Goal: Communication & Community: Answer question/provide support

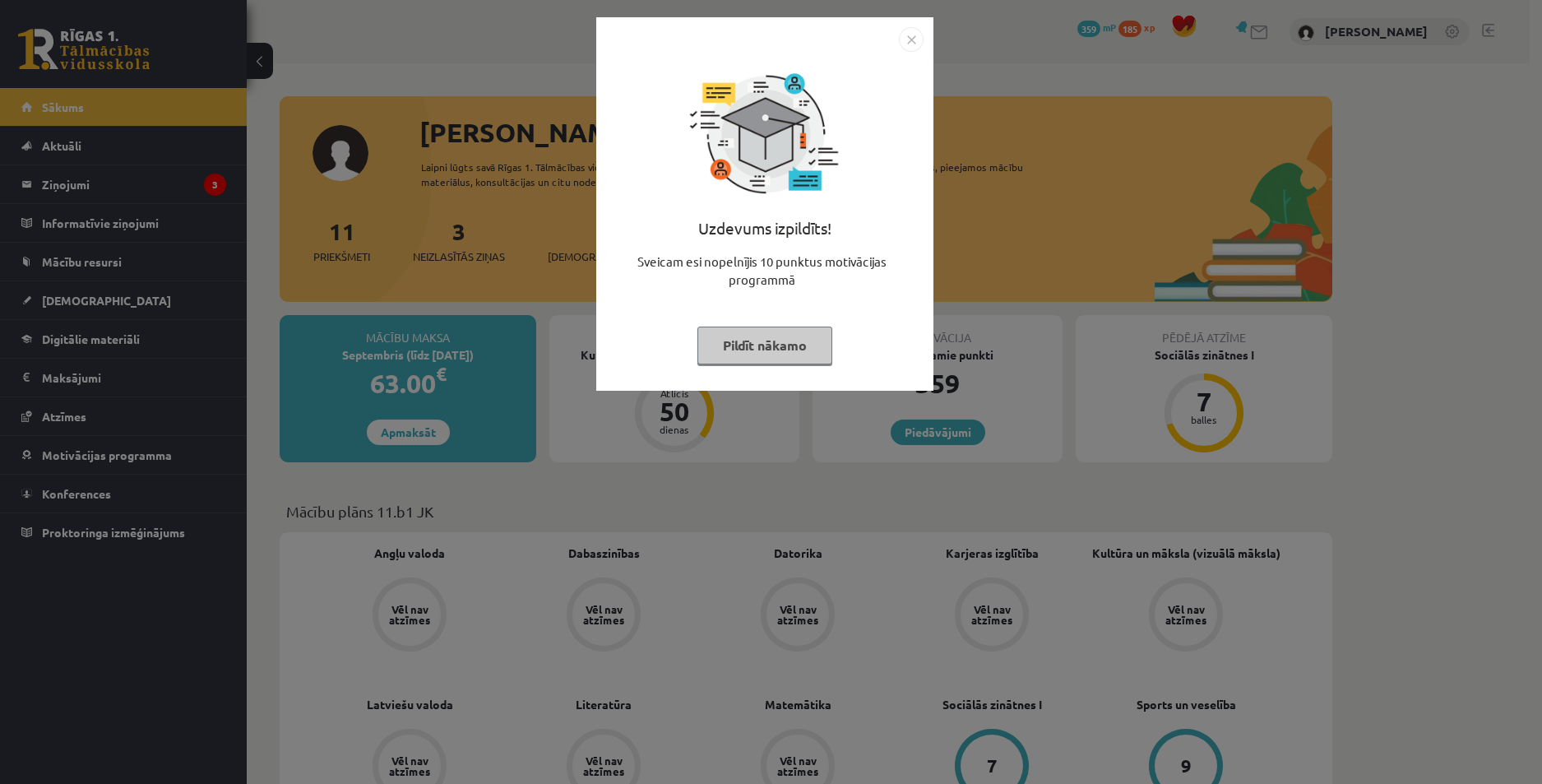
click at [912, 36] on img "Close" at bounding box center [911, 39] width 24 height 24
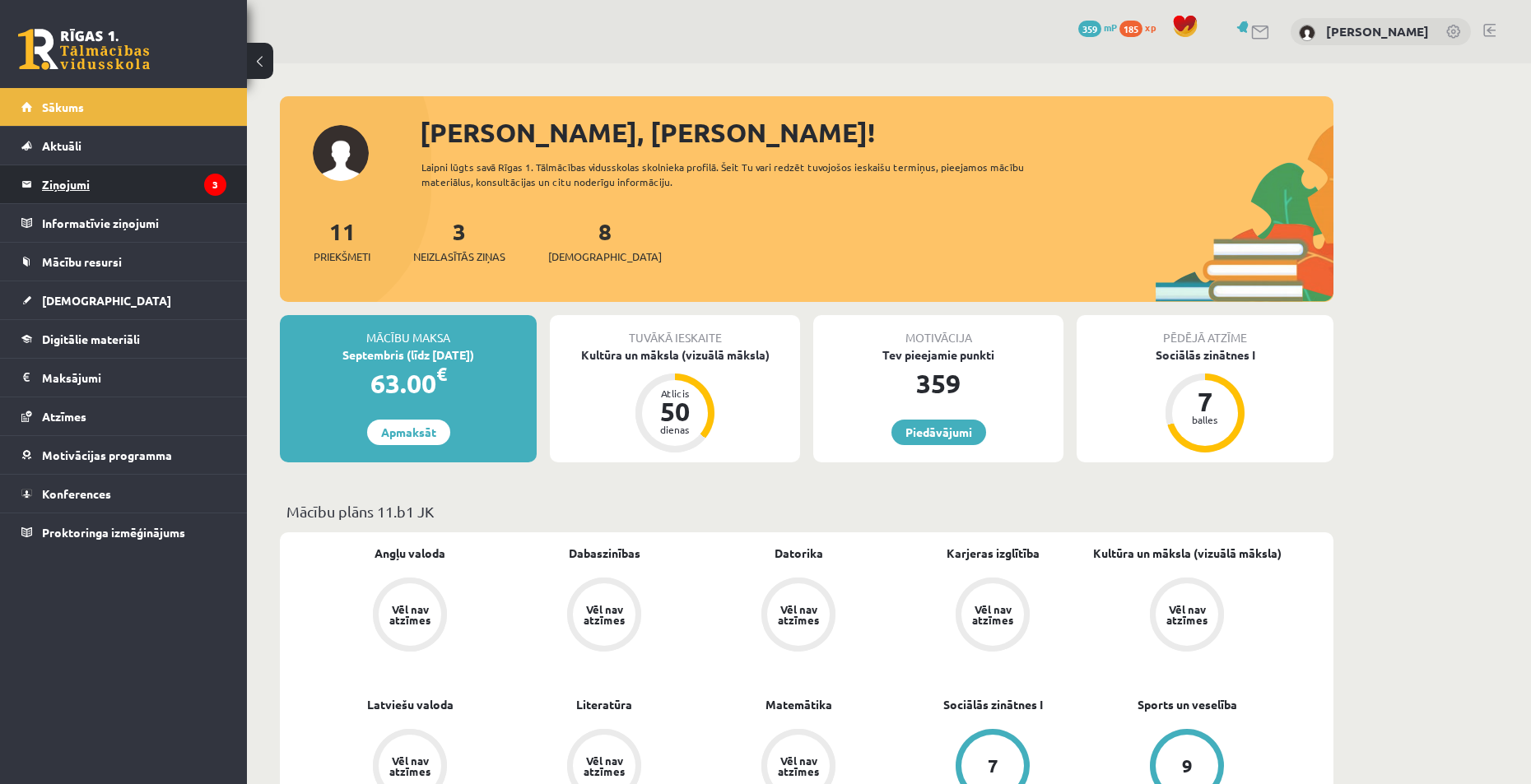
click at [112, 179] on legend "Ziņojumi 3" at bounding box center [134, 184] width 184 height 38
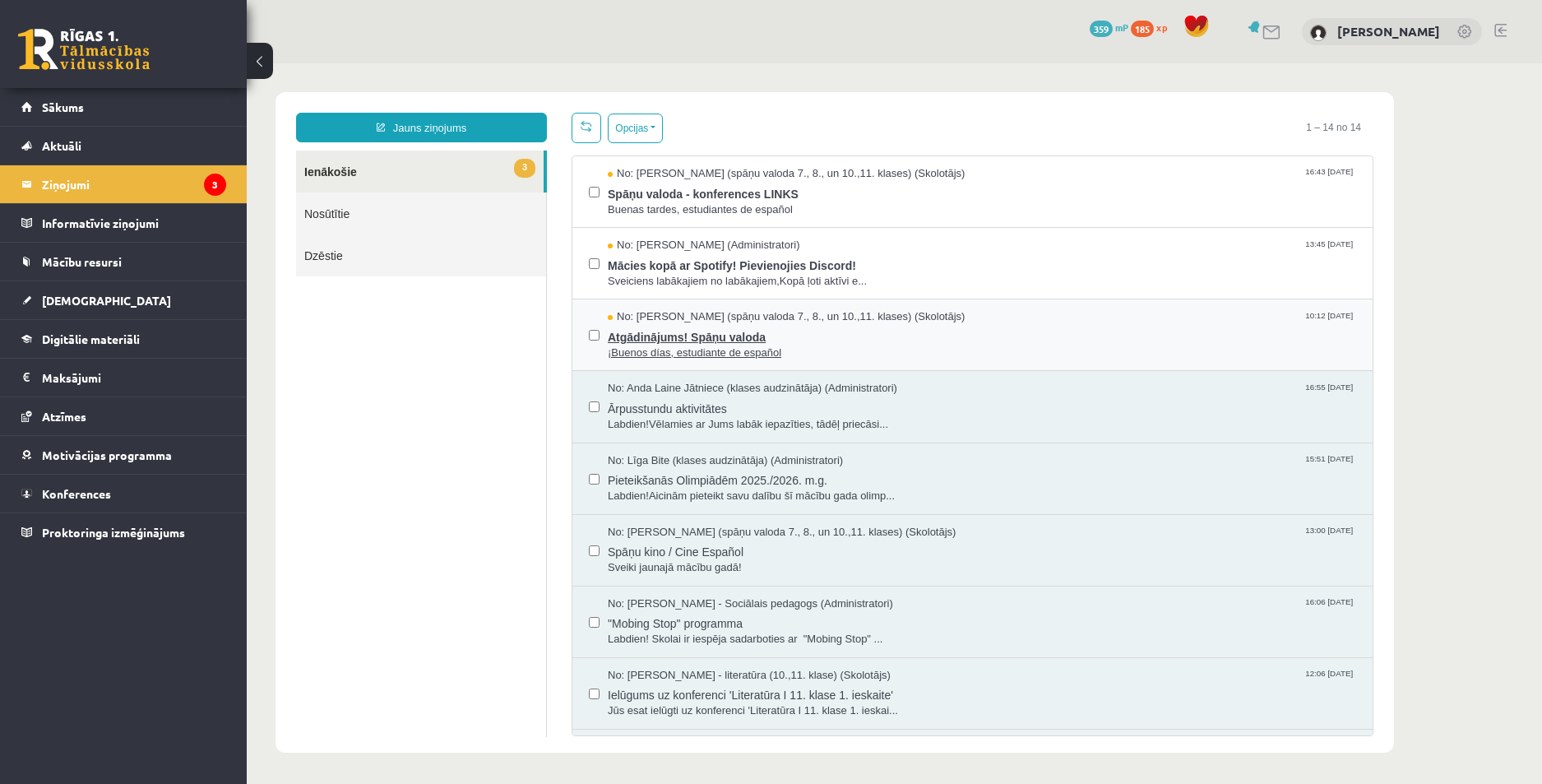
click at [1068, 313] on div "No: [PERSON_NAME] (spāņu valoda 7., 8., un 10.,11. klases) (Skolotājs) 10:12 [D…" at bounding box center [982, 317] width 749 height 16
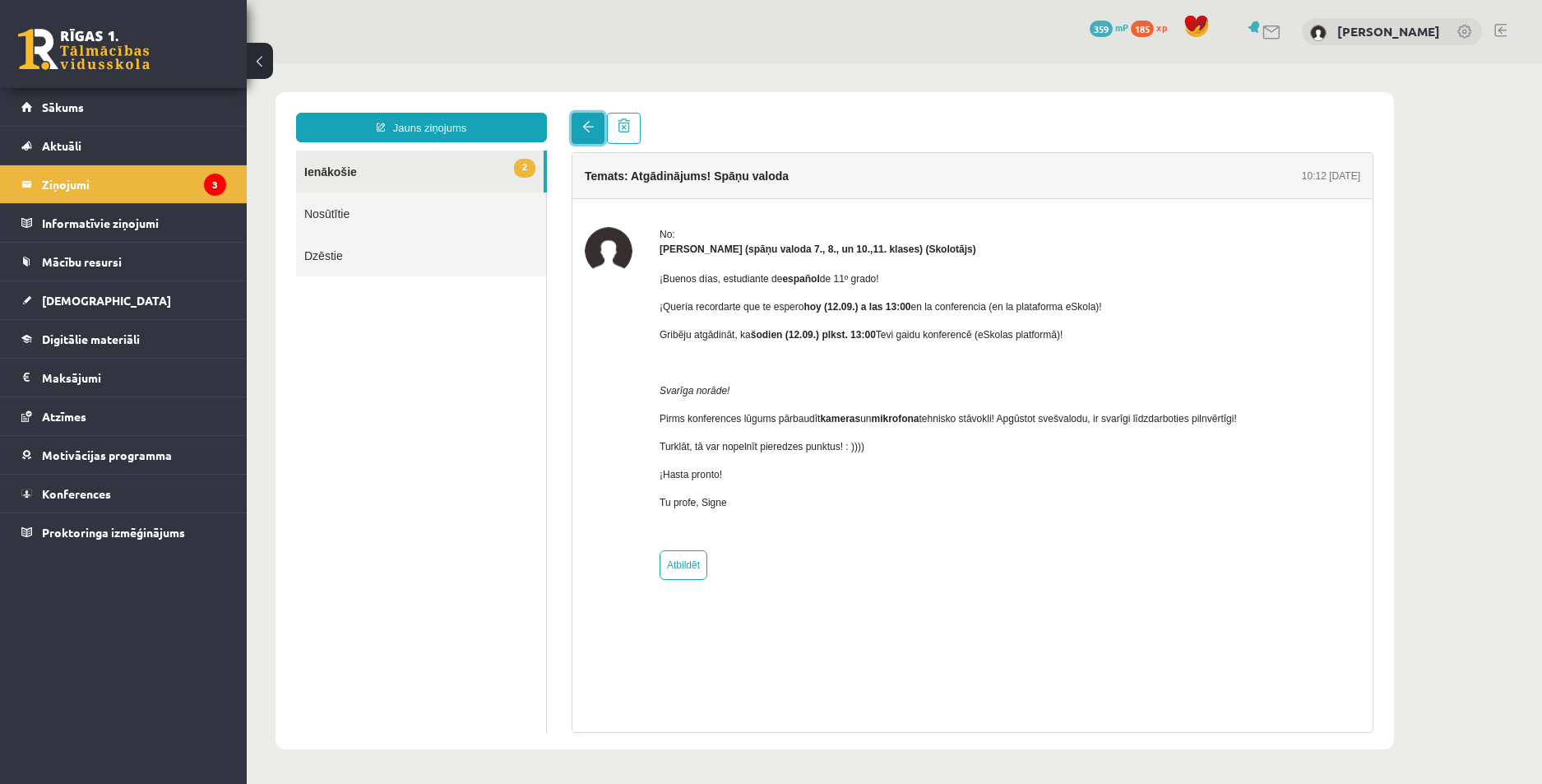
click at [597, 126] on link at bounding box center [587, 128] width 33 height 31
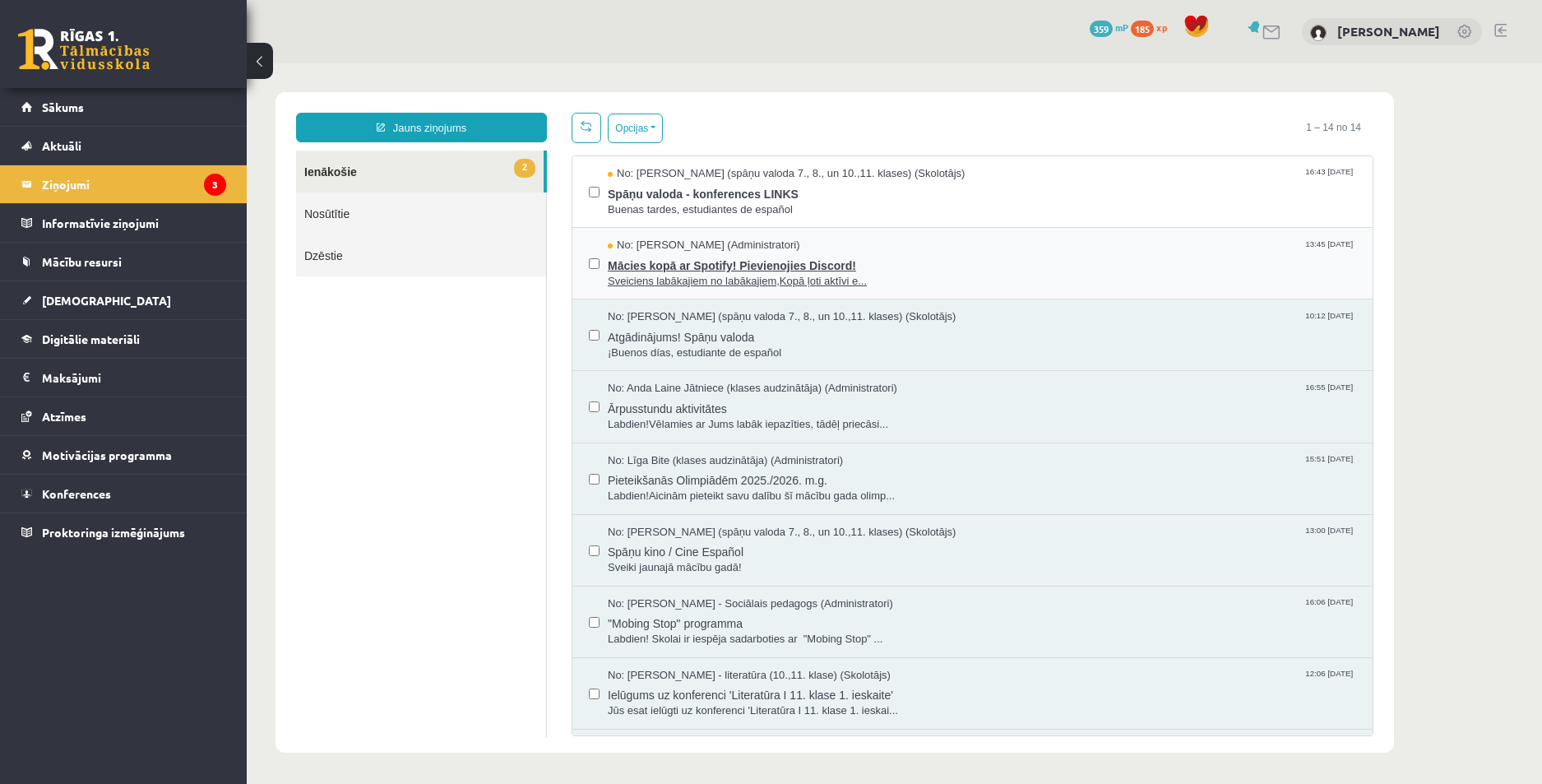
click at [921, 248] on div "No: [PERSON_NAME] (Administratori) 13:45 [DATE]" at bounding box center [982, 245] width 749 height 16
